Goal: Task Accomplishment & Management: Use online tool/utility

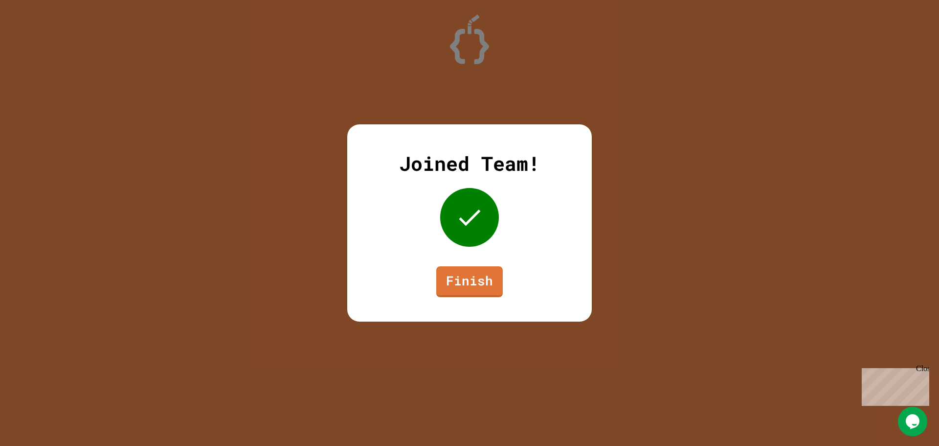
click at [464, 295] on link "Finish" at bounding box center [469, 281] width 67 height 31
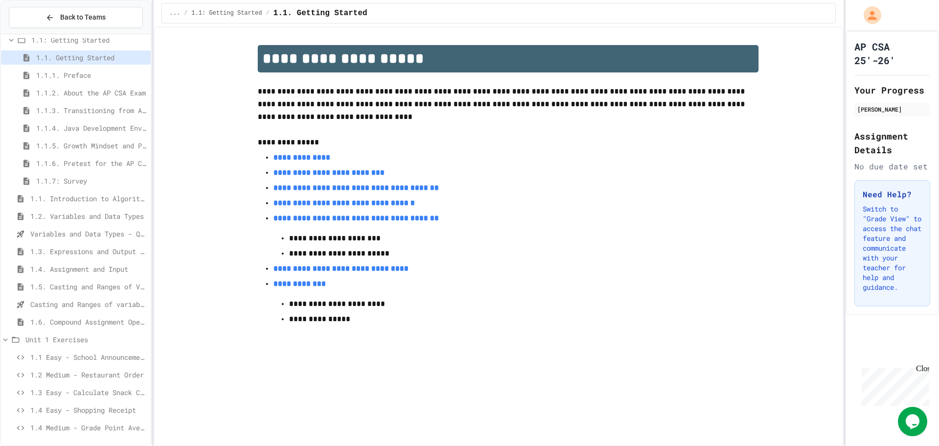
scroll to position [49, 0]
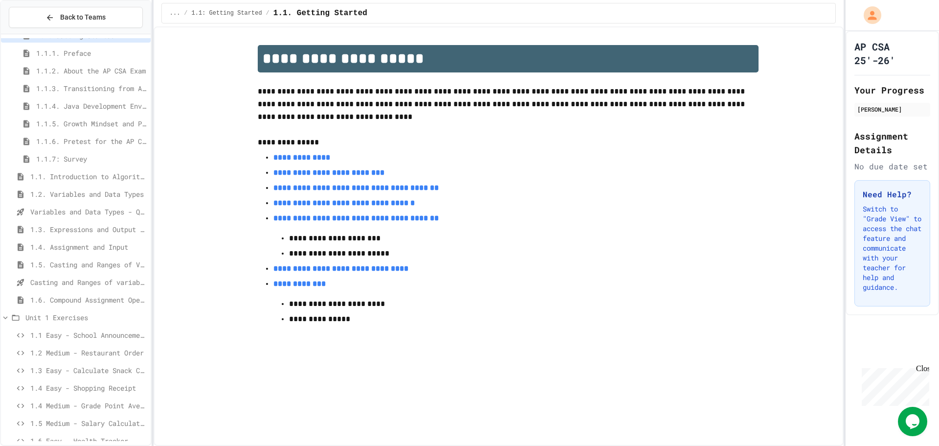
click at [87, 296] on span "1.6. Compound Assignment Operators" at bounding box center [88, 300] width 116 height 10
